Goal: Task Accomplishment & Management: Manage account settings

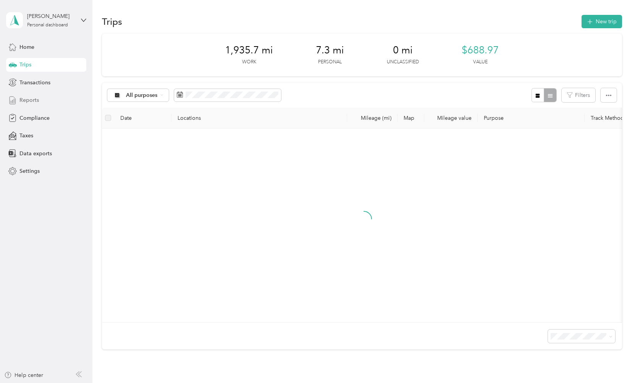
click at [28, 100] on span "Reports" at bounding box center [28, 100] width 19 height 8
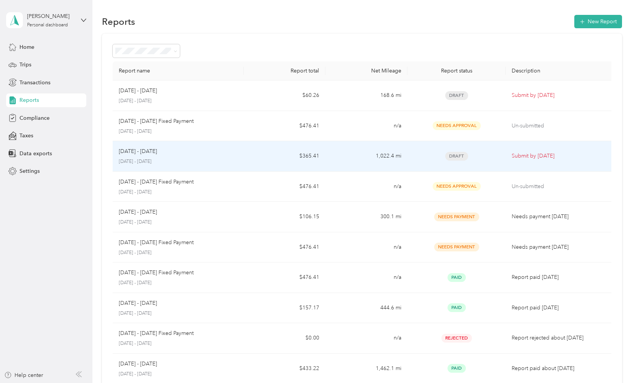
click at [177, 152] on div "[DATE] - [DATE]" at bounding box center [178, 151] width 119 height 8
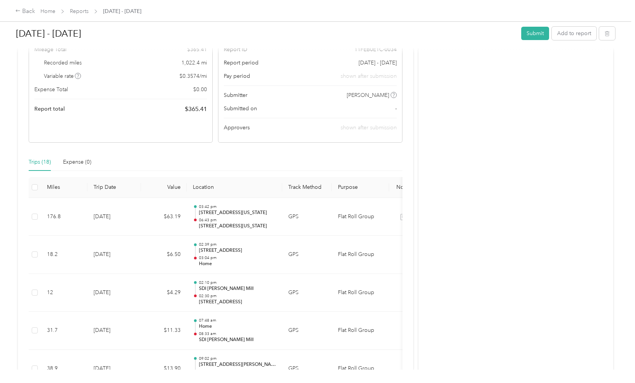
scroll to position [107, 0]
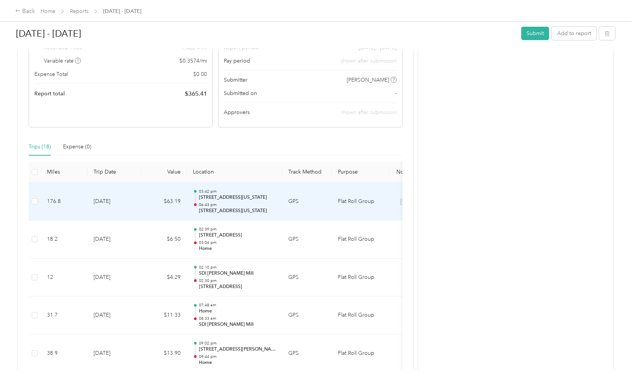
click at [224, 198] on p "[STREET_ADDRESS][US_STATE]" at bounding box center [237, 197] width 77 height 7
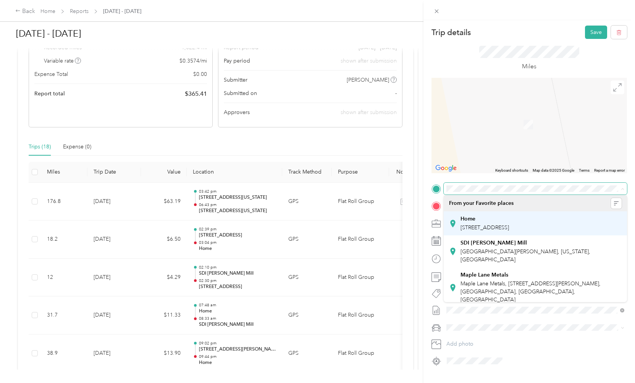
click at [488, 229] on span "[STREET_ADDRESS]" at bounding box center [484, 227] width 48 height 6
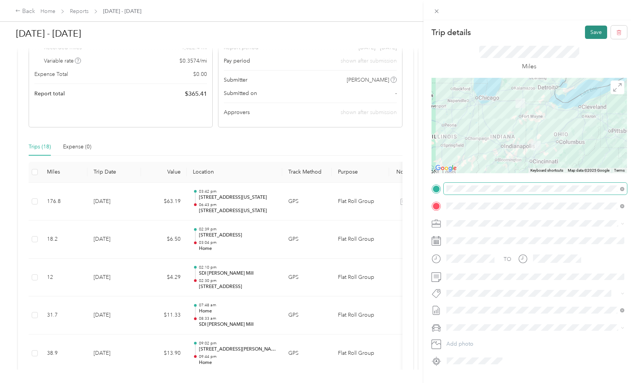
click at [595, 33] on button "Save" at bounding box center [596, 32] width 22 height 13
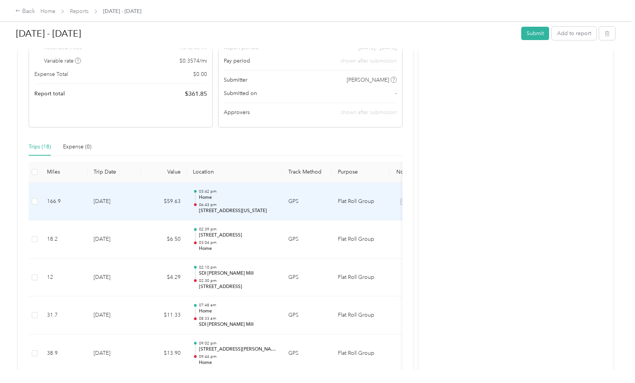
click at [351, 203] on td "Flat Roll Group" at bounding box center [360, 202] width 57 height 38
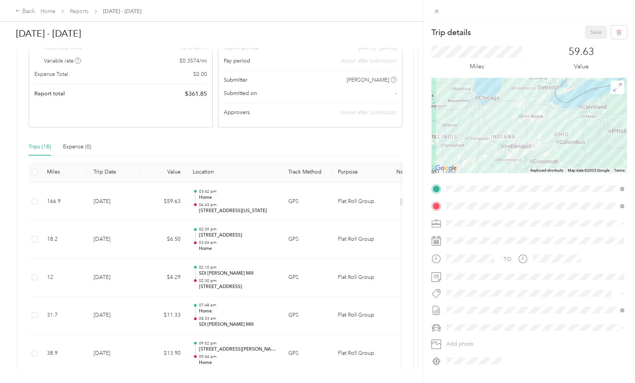
click at [536, 34] on div "Trip details Save" at bounding box center [528, 32] width 195 height 13
click at [229, 273] on div "Trip details Save This trip cannot be edited because it is either under review,…" at bounding box center [317, 191] width 635 height 383
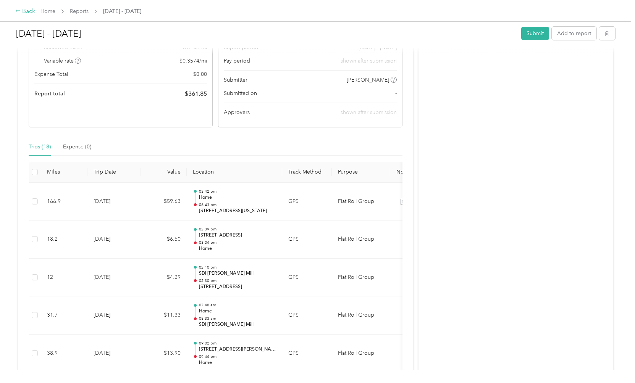
click at [22, 9] on div "Back" at bounding box center [25, 11] width 20 height 9
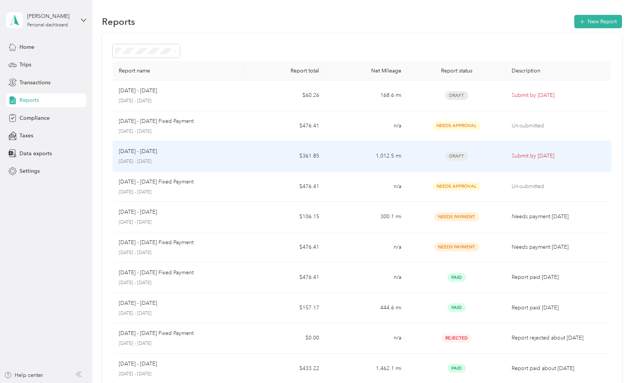
click at [187, 157] on div "[DATE] - [DATE] [DATE] - [DATE]" at bounding box center [178, 156] width 119 height 18
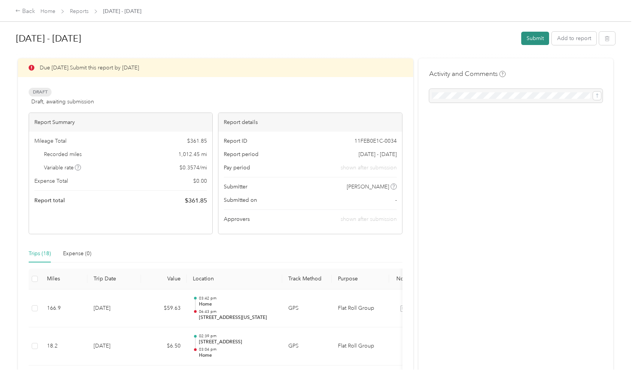
click at [543, 38] on button "Submit" at bounding box center [535, 38] width 28 height 13
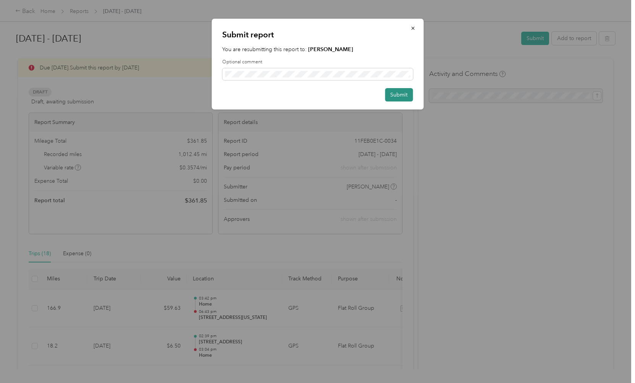
click at [399, 93] on button "Submit" at bounding box center [399, 94] width 28 height 13
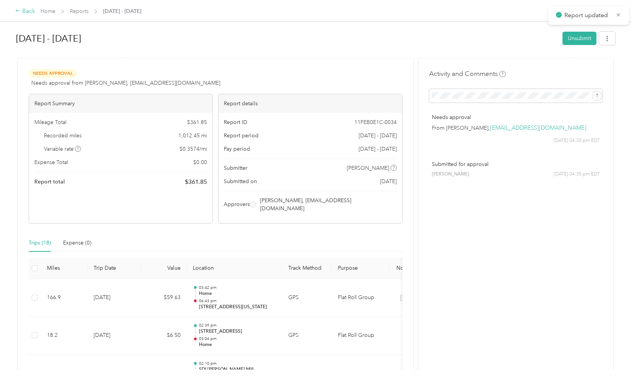
click at [24, 12] on div "Back" at bounding box center [25, 11] width 20 height 9
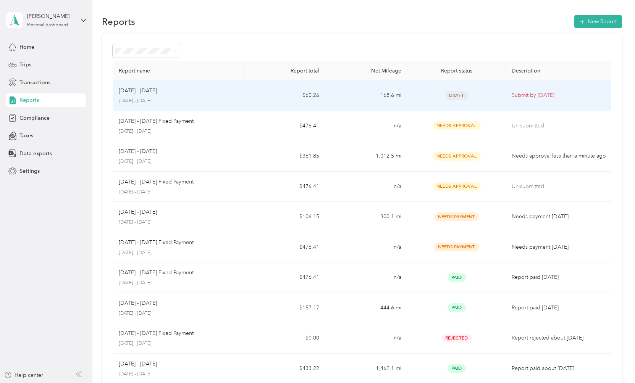
click at [154, 92] on p "[DATE] - [DATE]" at bounding box center [138, 91] width 38 height 8
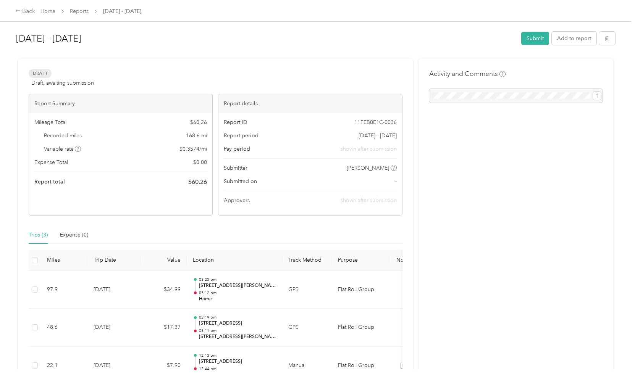
click at [410, 334] on div "Draft Draft, awaiting submission View activity & comments Report Summary Mileag…" at bounding box center [215, 233] width 395 height 351
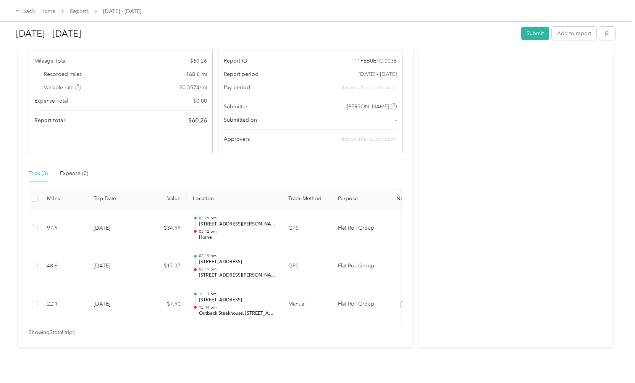
scroll to position [66, 0]
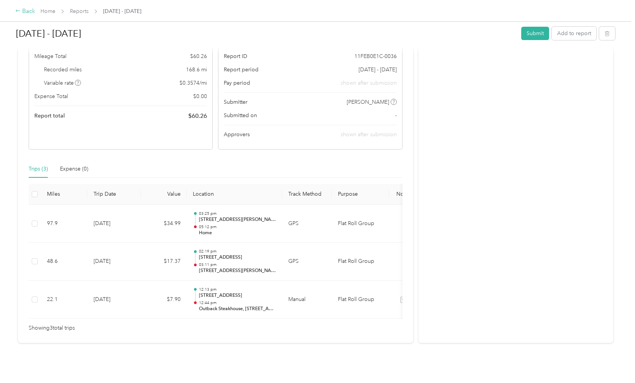
click at [19, 9] on icon at bounding box center [17, 10] width 5 height 5
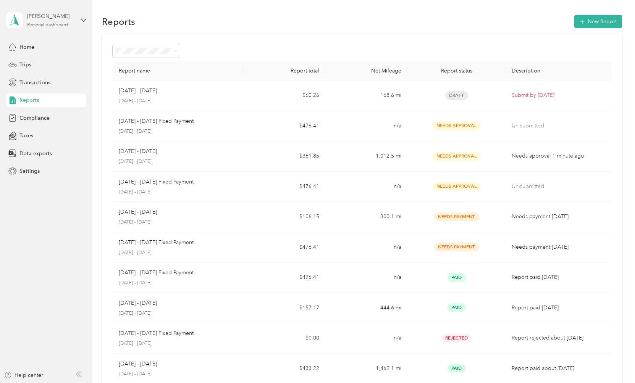
click at [58, 24] on div "Personal dashboard" at bounding box center [47, 25] width 41 height 5
click at [34, 60] on div "Log out" at bounding box center [27, 63] width 29 height 8
